Goal: Task Accomplishment & Management: Complete application form

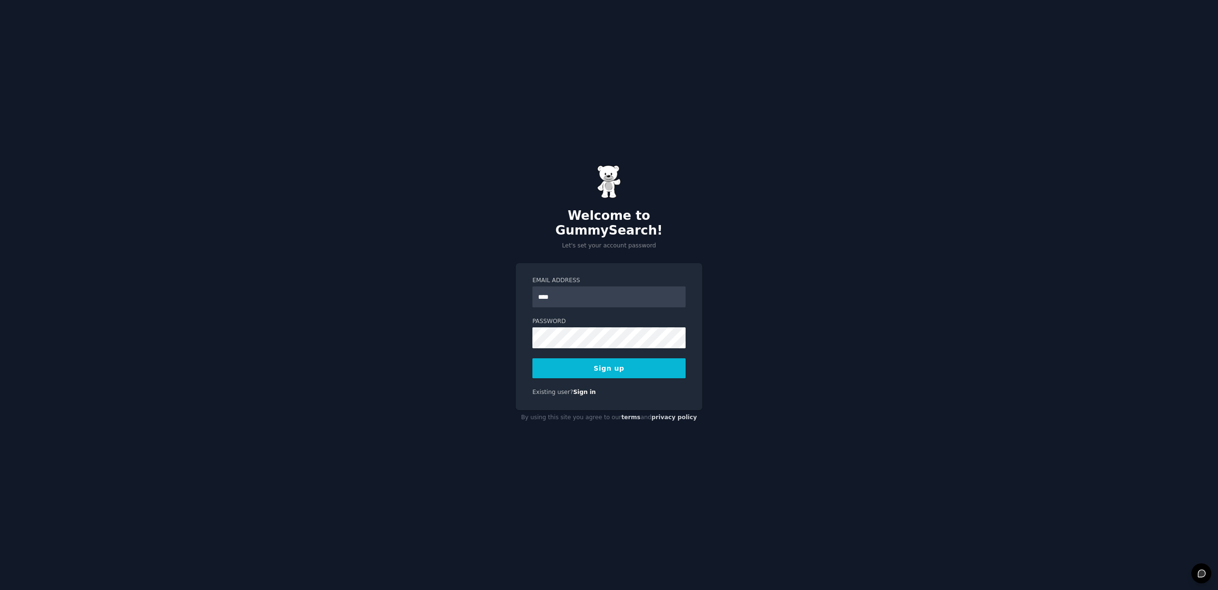
type input "**********"
click at [532, 348] on div at bounding box center [532, 348] width 0 height 0
click at [463, 335] on div "**********" at bounding box center [609, 295] width 1218 height 590
click at [595, 359] on button "Sign up" at bounding box center [608, 368] width 153 height 20
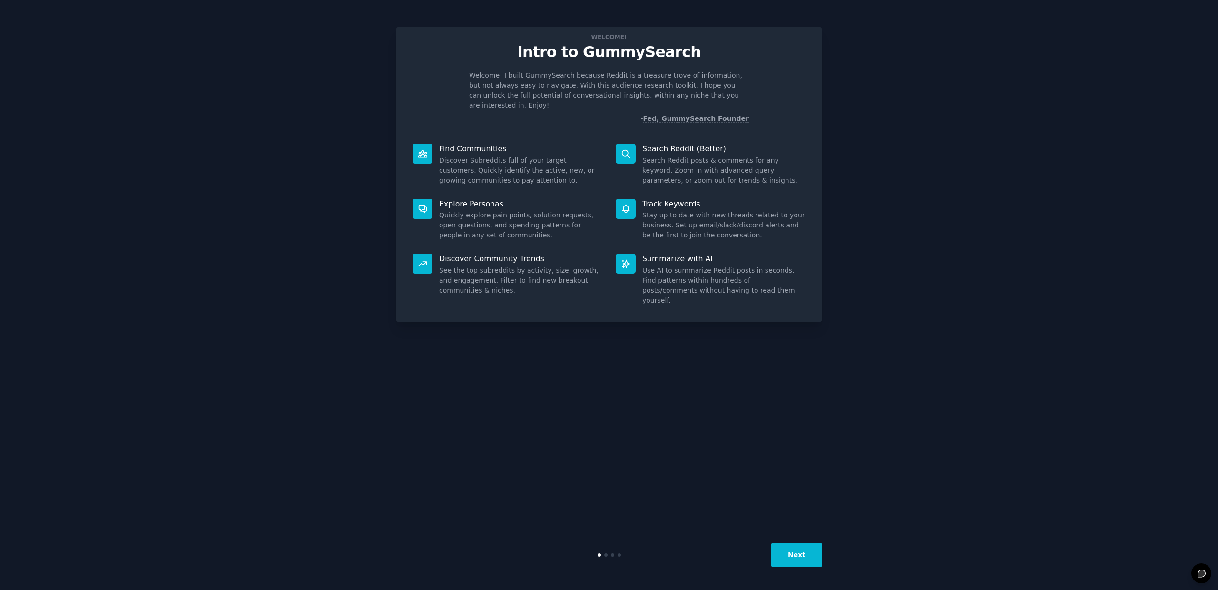
click at [983, 150] on div "Welcome! Intro to GummySearch Welcome! I built GummySearch because Reddit is a …" at bounding box center [608, 294] width 1191 height 563
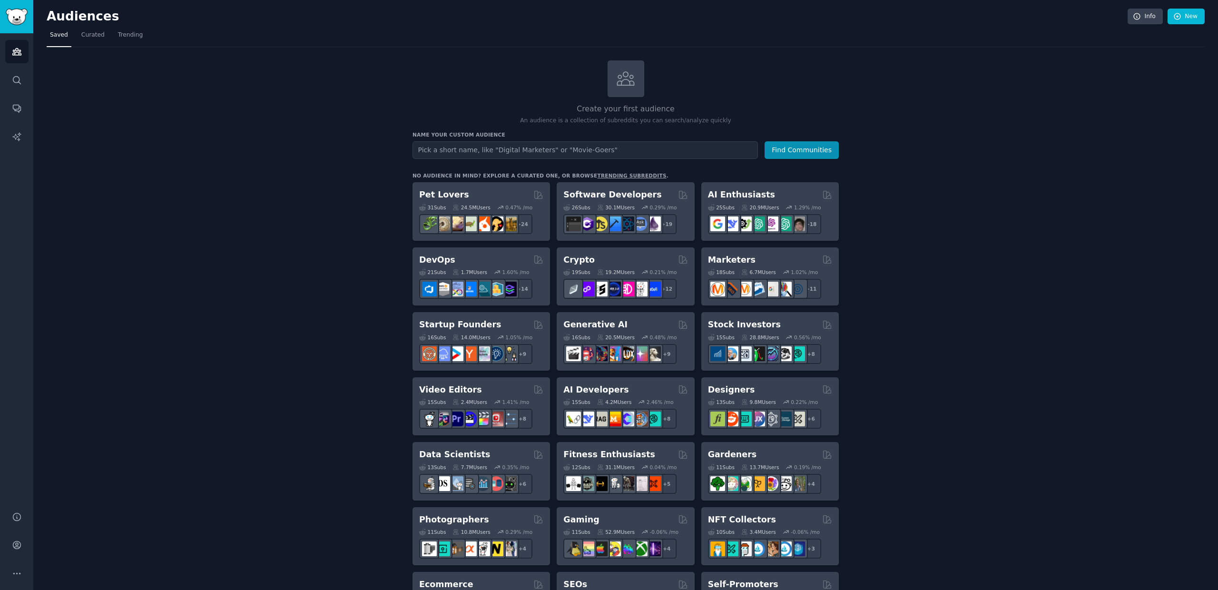
click at [293, 268] on div "Create your first audience An audience is a collection of subreddits you can se…" at bounding box center [626, 578] width 1158 height 1036
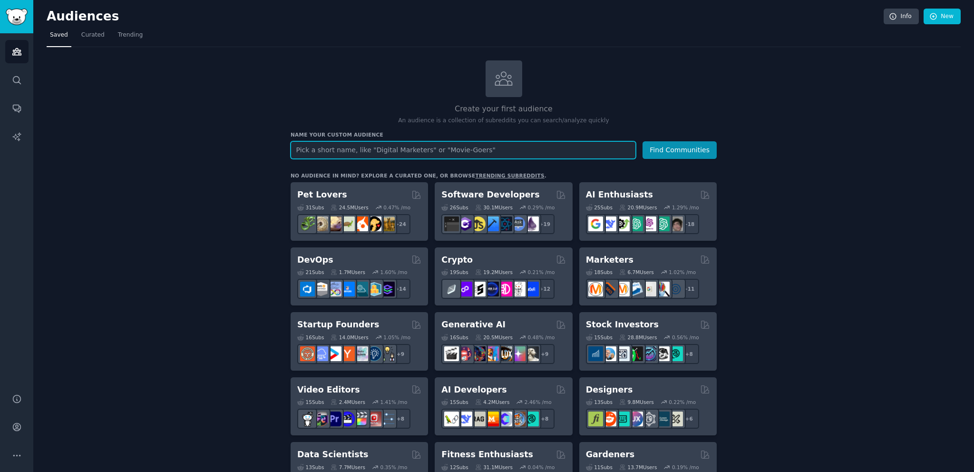
click at [332, 150] on input "text" at bounding box center [463, 150] width 345 height 18
click at [124, 31] on span "Trending" at bounding box center [130, 35] width 25 height 9
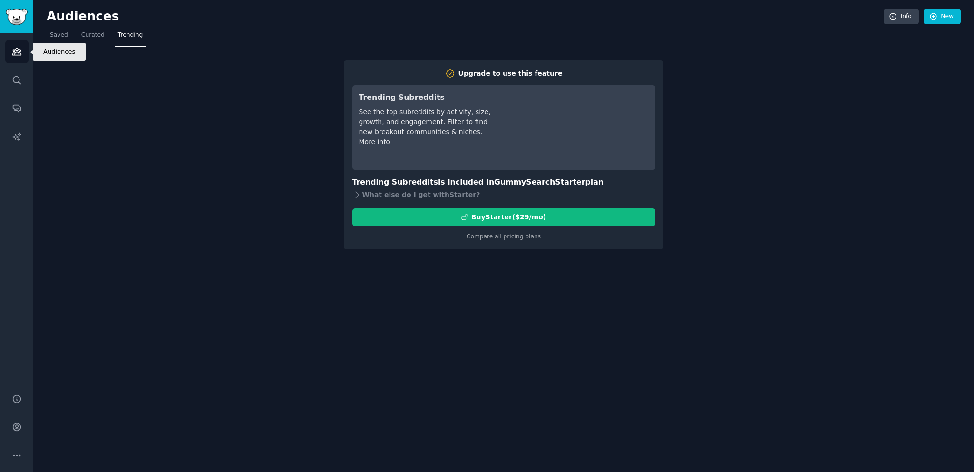
click at [18, 54] on icon "Sidebar" at bounding box center [17, 52] width 10 height 10
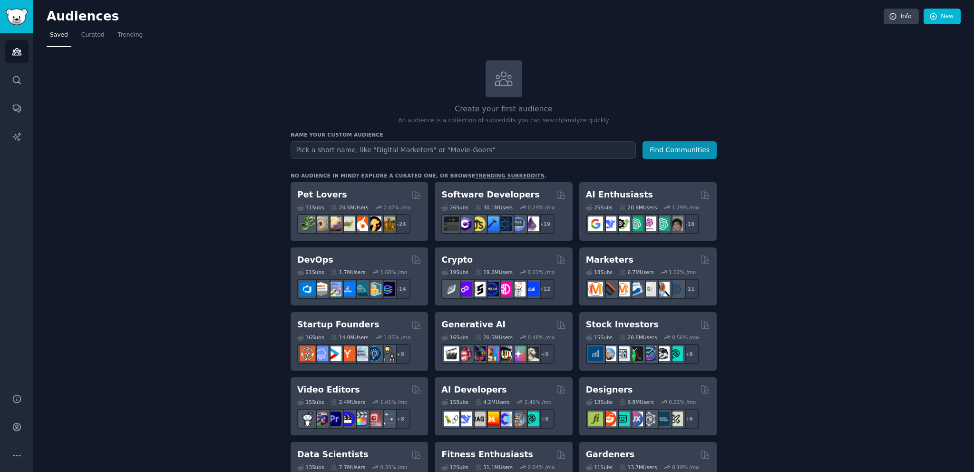
click at [333, 147] on input "text" at bounding box center [463, 150] width 345 height 18
type input "b"
type input "d"
type input "nostalgia"
click at [643, 141] on button "Find Communities" at bounding box center [680, 150] width 74 height 18
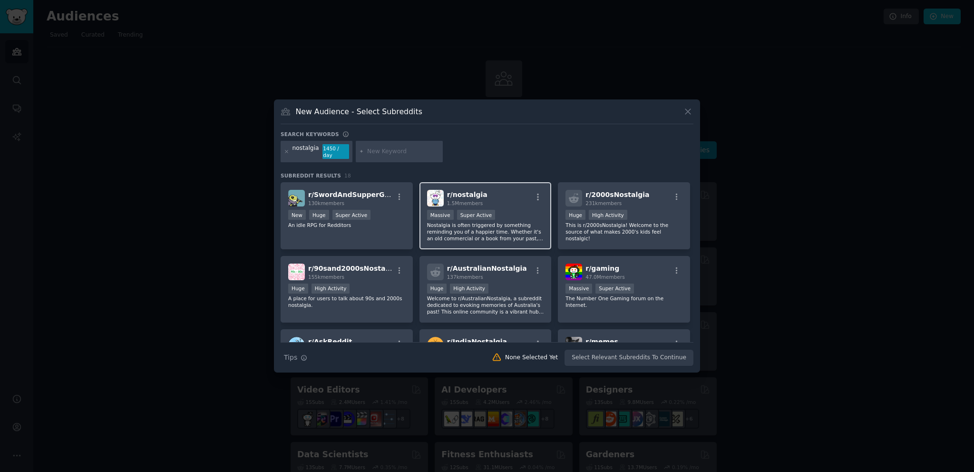
click at [482, 190] on div "r/ nostalgia 1.5M members" at bounding box center [485, 198] width 117 height 17
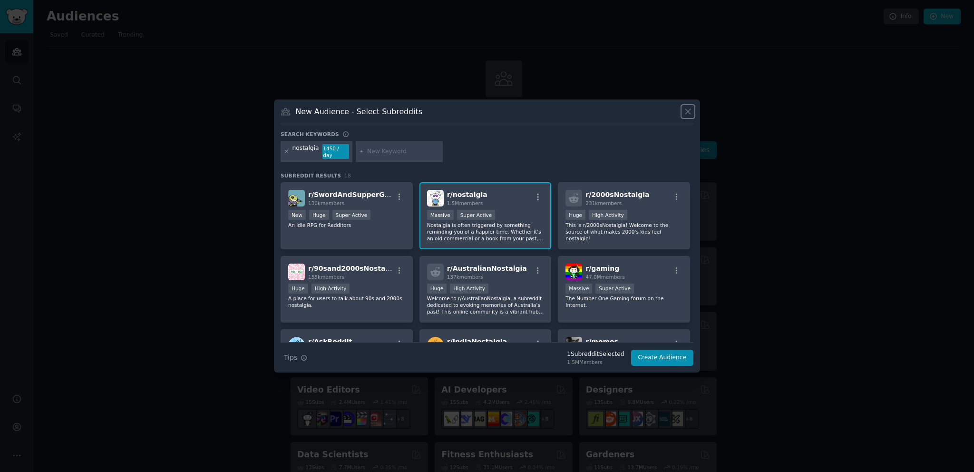
click at [690, 113] on icon at bounding box center [687, 111] width 5 height 5
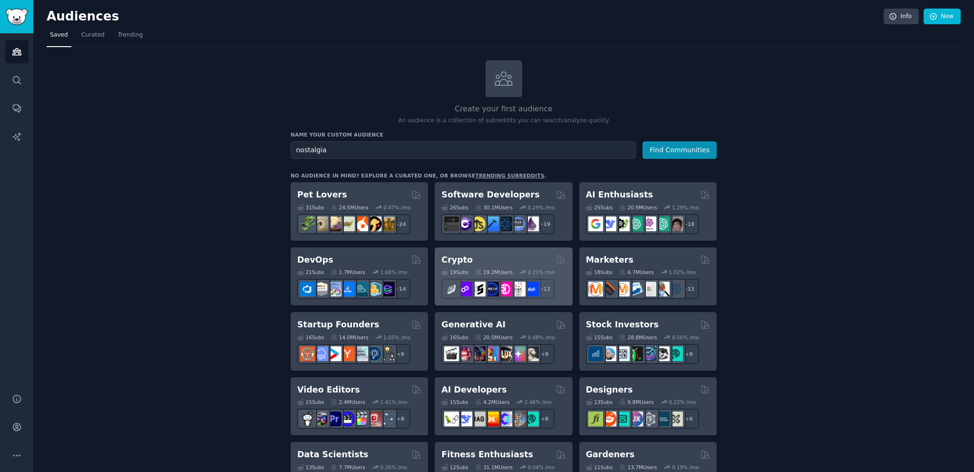
click at [458, 256] on h2 "Crypto" at bounding box center [456, 260] width 31 height 12
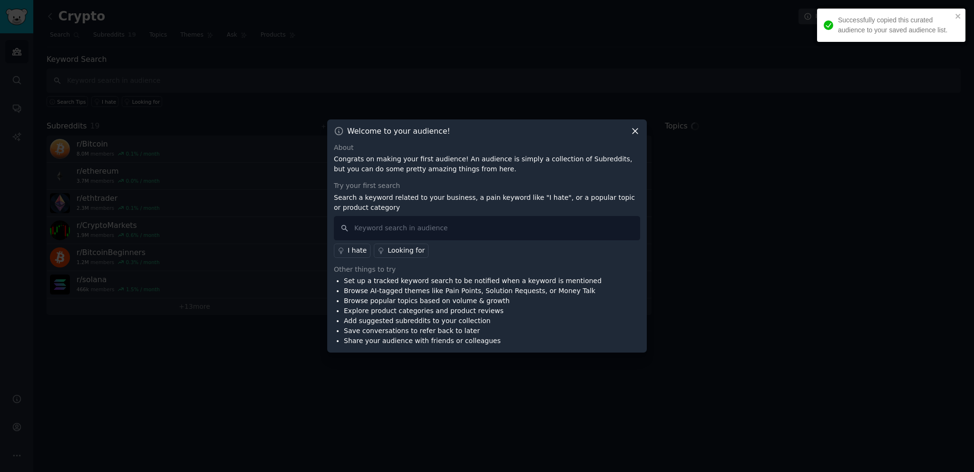
click at [628, 131] on div "Welcome to your audience!" at bounding box center [487, 131] width 306 height 10
click at [632, 130] on icon at bounding box center [635, 131] width 10 height 10
